Goal: Task Accomplishment & Management: Use online tool/utility

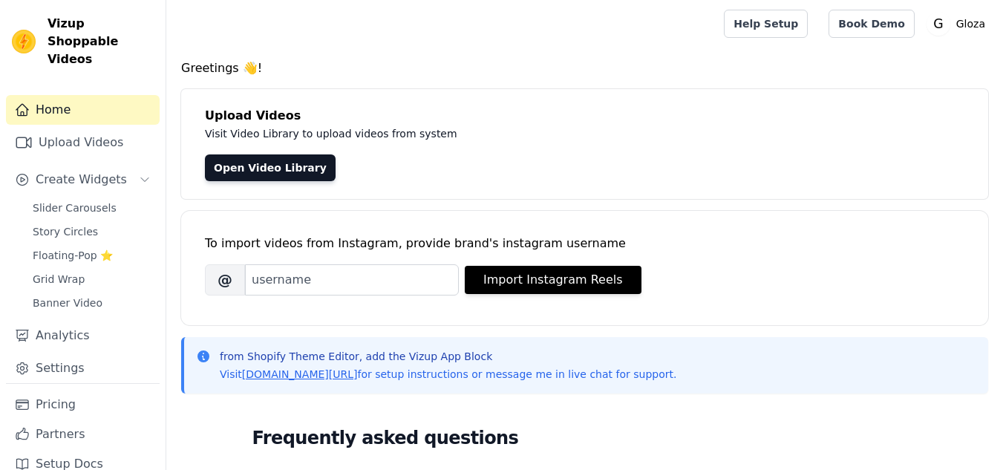
click at [71, 200] on div "Slider Carousels Story Circles Floating-Pop ⭐ Grid Wrap Banner Video" at bounding box center [92, 255] width 136 height 116
click at [78, 171] on span "Create Widgets" at bounding box center [81, 180] width 91 height 18
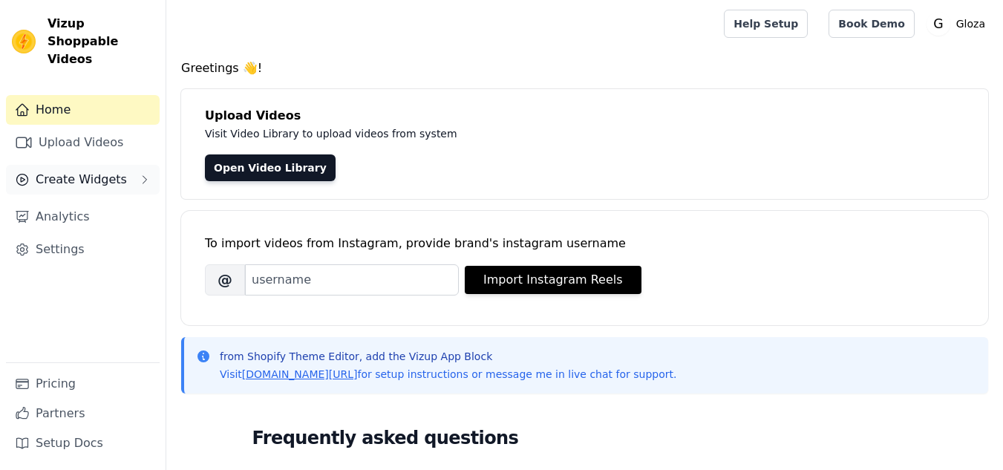
click at [82, 171] on span "Create Widgets" at bounding box center [81, 180] width 91 height 18
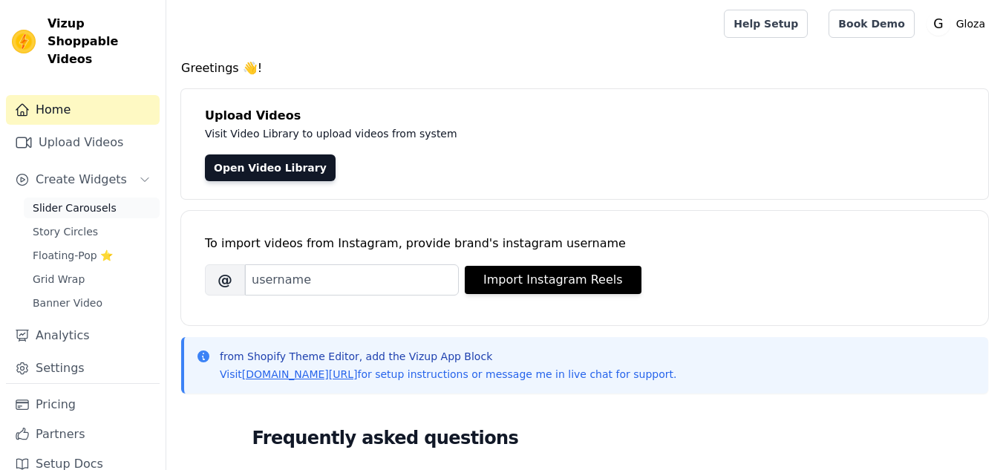
click at [86, 200] on span "Slider Carousels" at bounding box center [75, 207] width 84 height 15
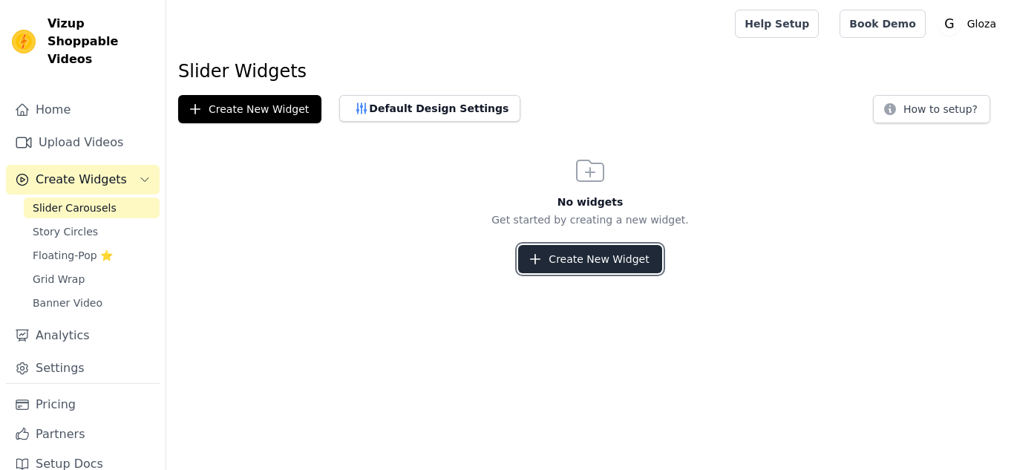
click at [603, 260] on button "Create New Widget" at bounding box center [589, 259] width 143 height 28
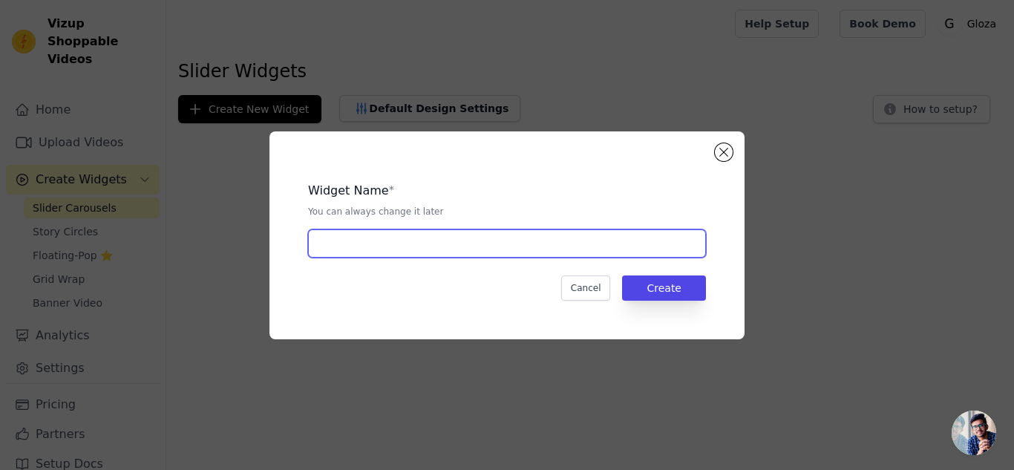
click at [455, 235] on input "text" at bounding box center [507, 243] width 398 height 28
type input "Video slider"
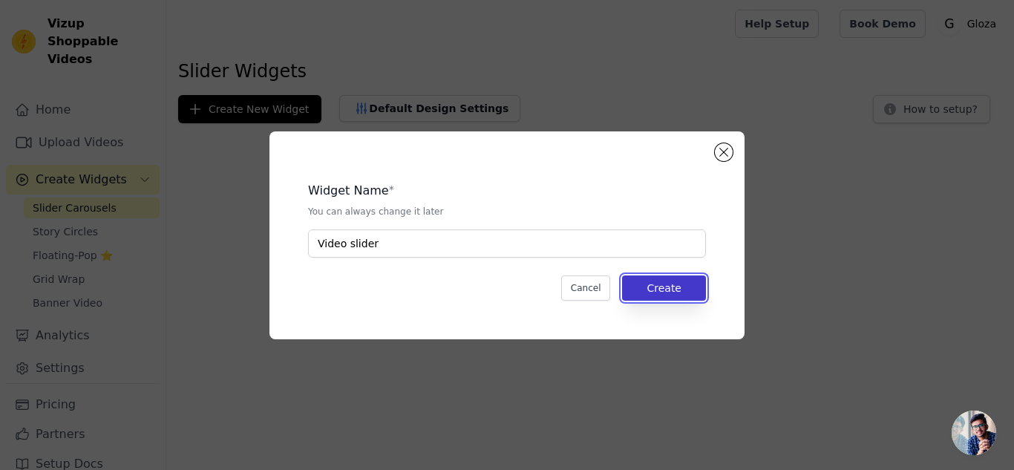
click at [670, 289] on button "Create" at bounding box center [664, 287] width 84 height 25
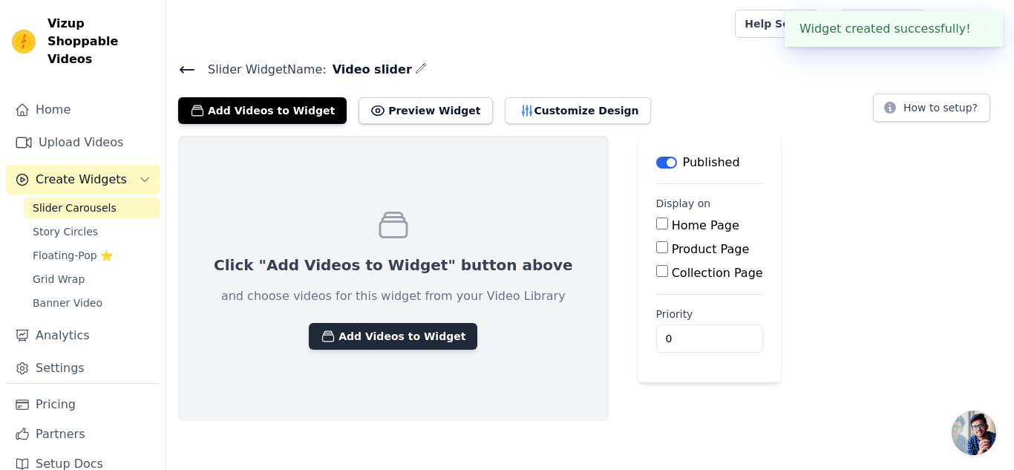
click at [384, 338] on button "Add Videos to Widget" at bounding box center [393, 336] width 168 height 27
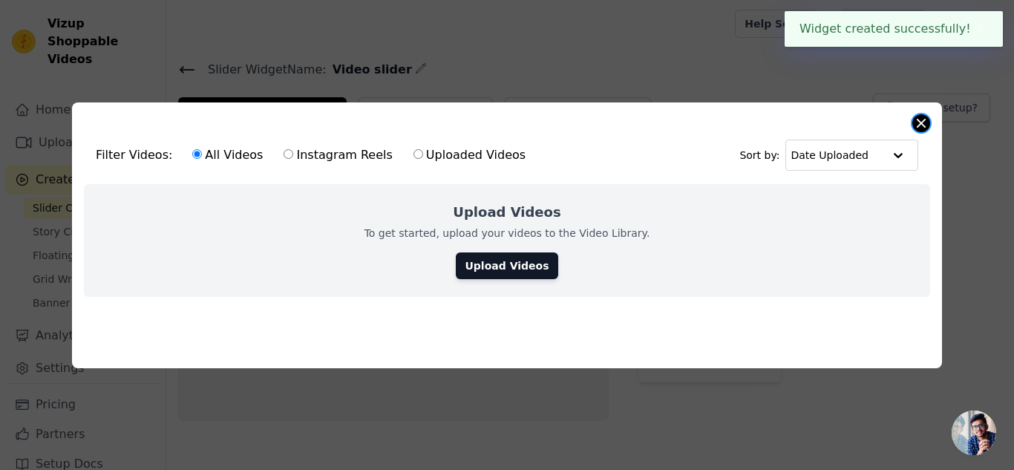
click at [925, 122] on button "Close modal" at bounding box center [921, 123] width 18 height 18
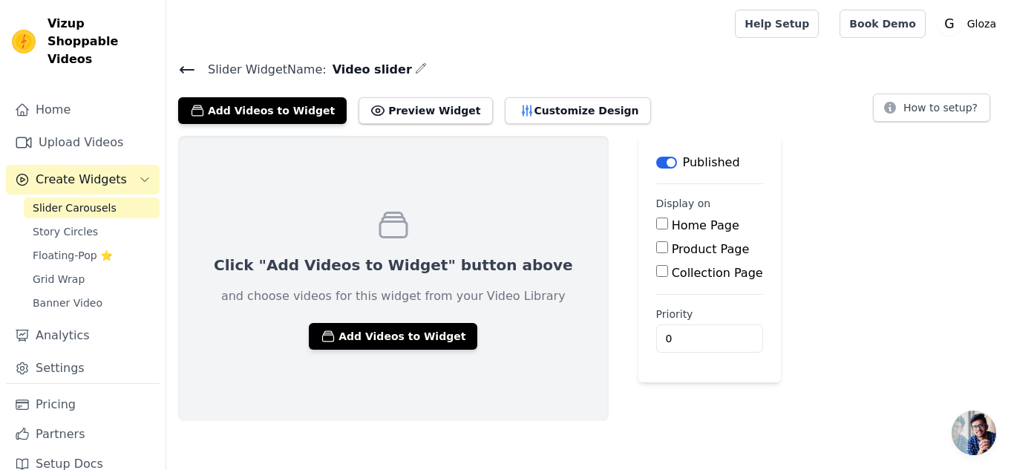
click at [656, 225] on input "Home Page" at bounding box center [662, 223] width 12 height 12
checkbox input "true"
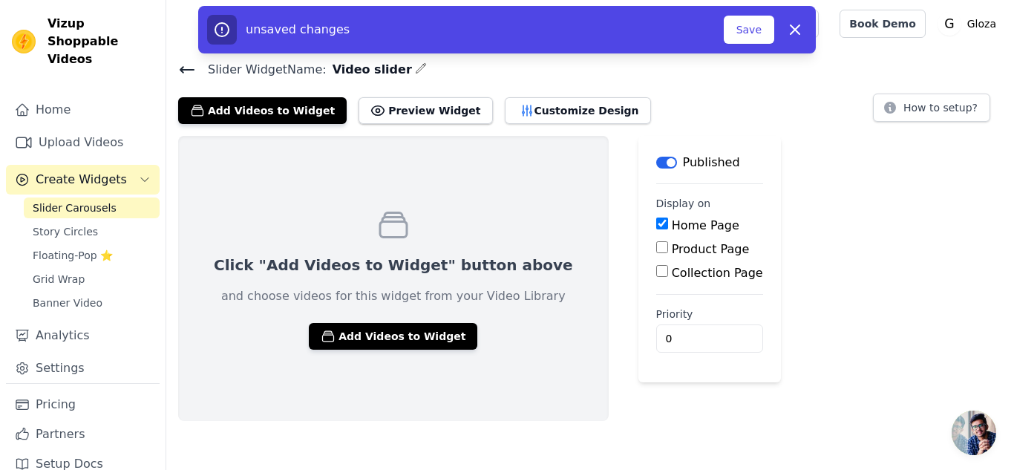
click at [656, 248] on input "Product Page" at bounding box center [662, 247] width 12 height 12
checkbox input "true"
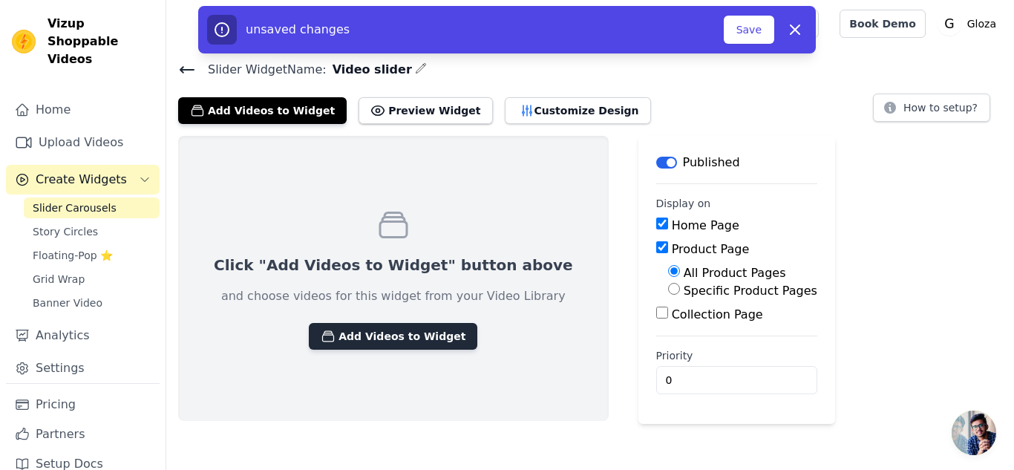
click at [391, 330] on button "Add Videos to Widget" at bounding box center [393, 336] width 168 height 27
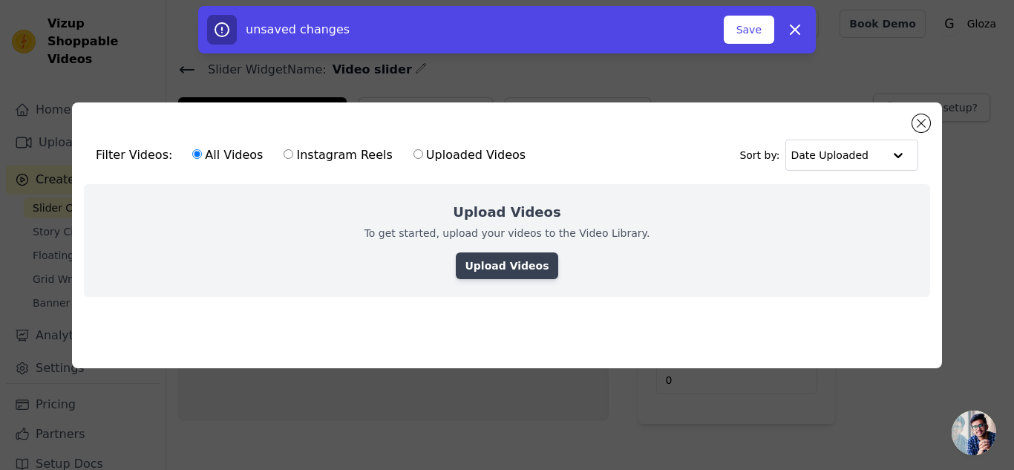
click at [537, 260] on link "Upload Videos" at bounding box center [507, 265] width 102 height 27
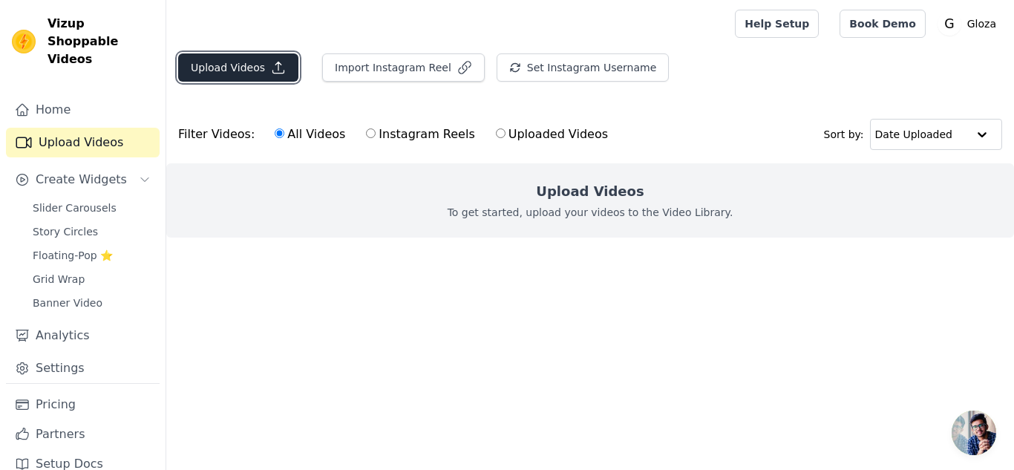
click at [271, 62] on icon "button" at bounding box center [278, 67] width 15 height 15
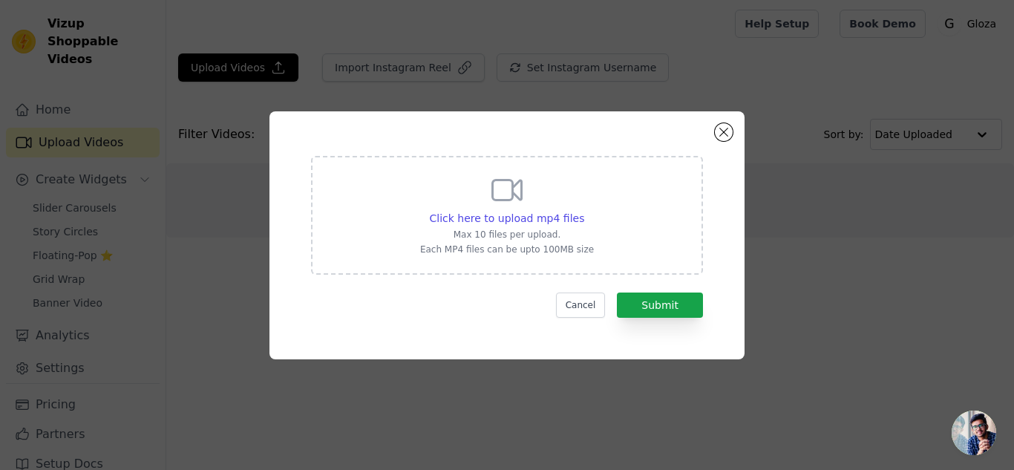
click at [588, 226] on div "Click here to upload mp4 files Max 10 files per upload. Each MP4 files can be u…" at bounding box center [507, 215] width 392 height 119
click at [584, 211] on input "Click here to upload mp4 files Max 10 files per upload. Each MP4 files can be u…" at bounding box center [583, 210] width 1 height 1
type input "C:\fakepath\[DOMAIN_NAME]_1756967041_3714028414442743290_75875437625.mp4"
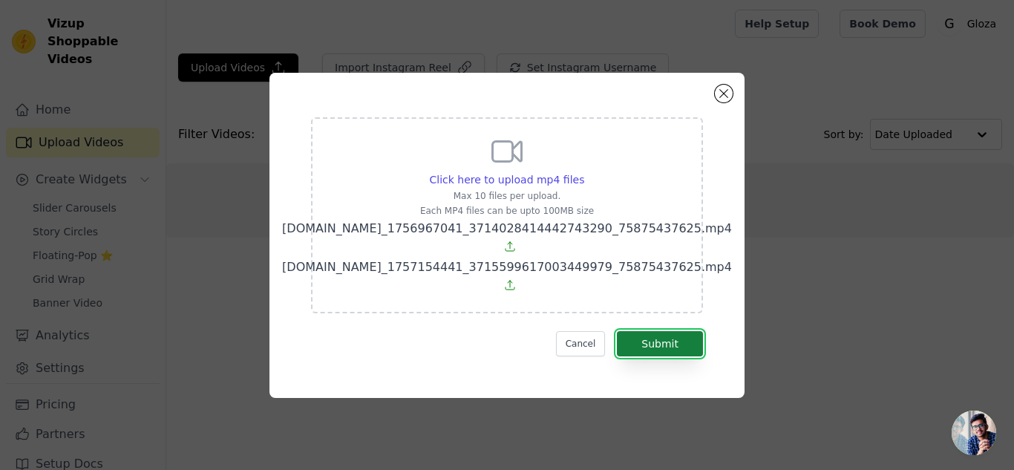
click at [635, 344] on button "Submit" at bounding box center [660, 343] width 86 height 25
